Goal: Information Seeking & Learning: Learn about a topic

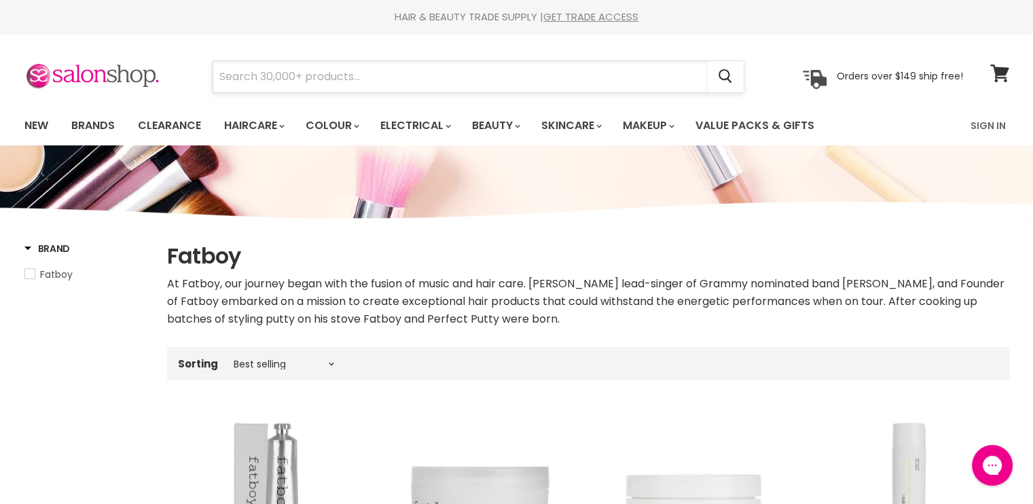
click at [416, 76] on input "Search" at bounding box center [460, 76] width 495 height 31
type input "perm"
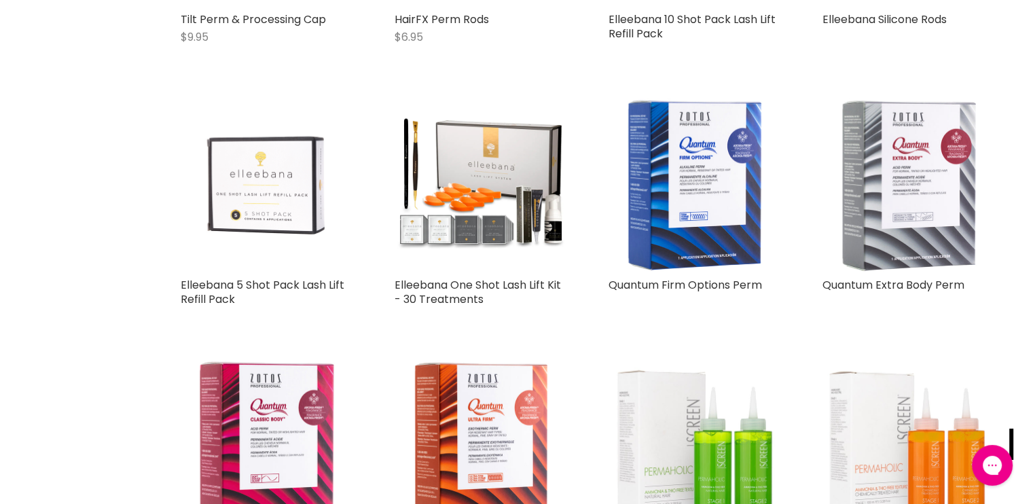
scroll to position [1289, 0]
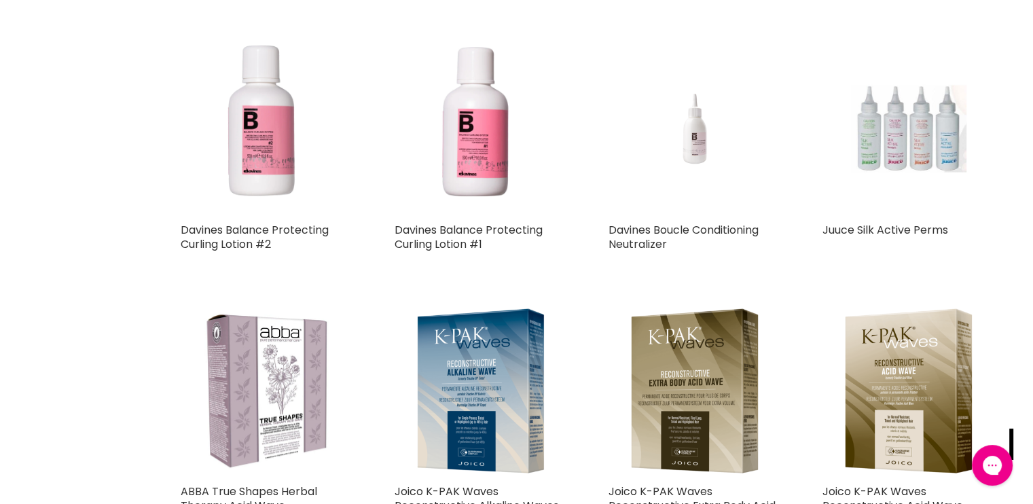
scroll to position [2918, 0]
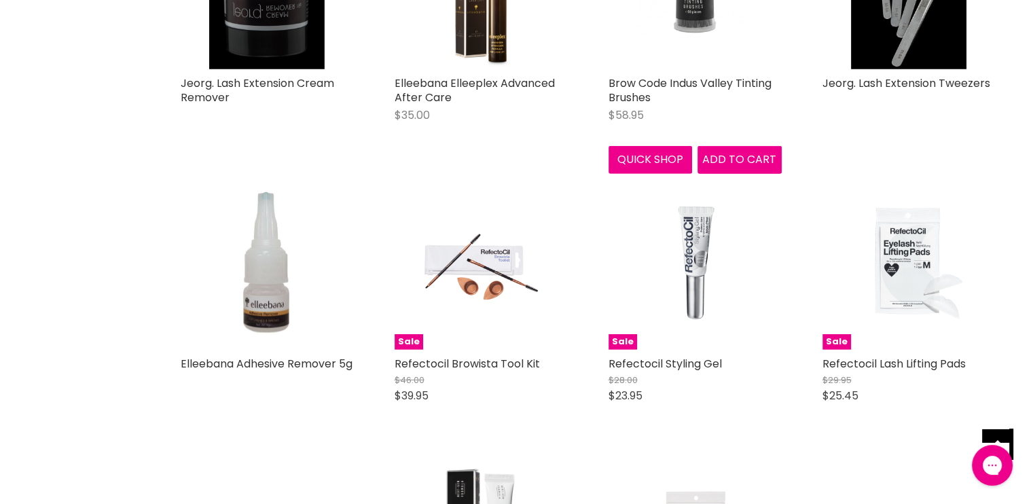
scroll to position [4139, 0]
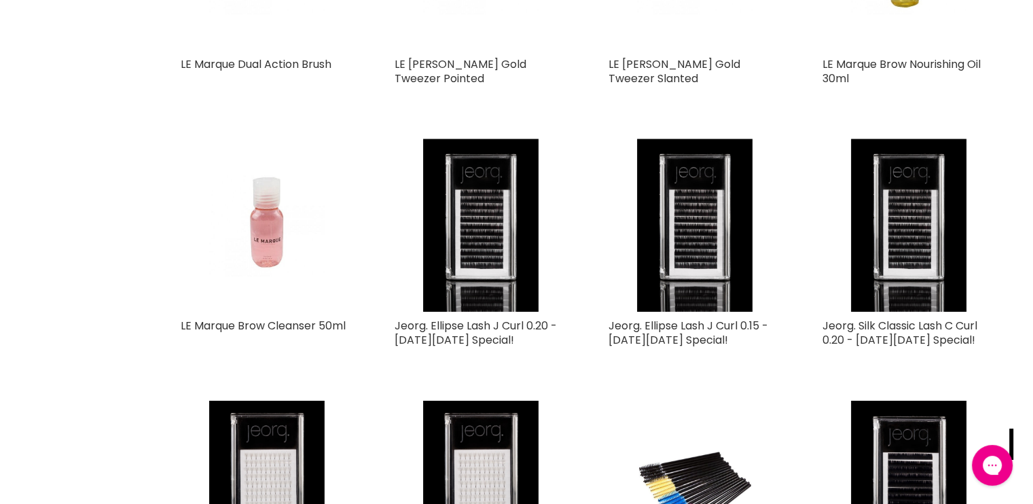
scroll to position [5293, 0]
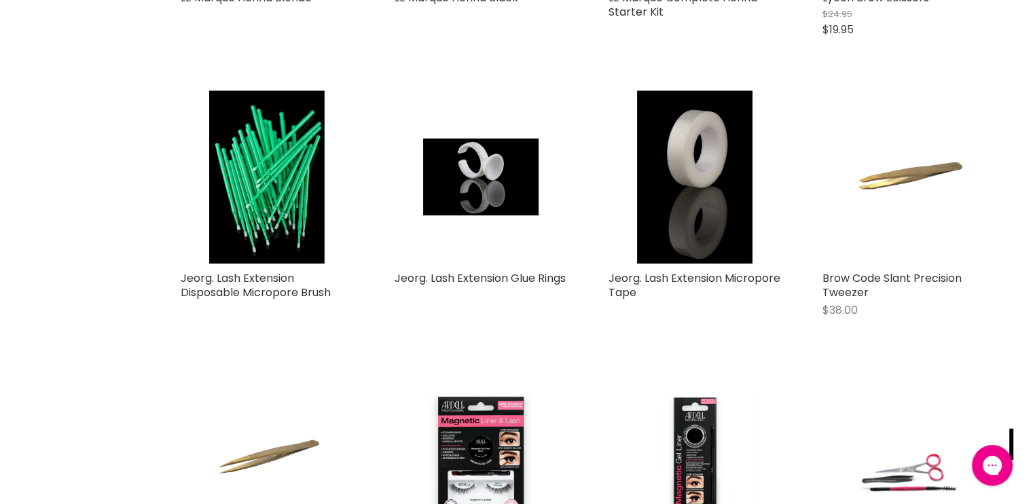
scroll to position [7805, 0]
